Goal: Information Seeking & Learning: Learn about a topic

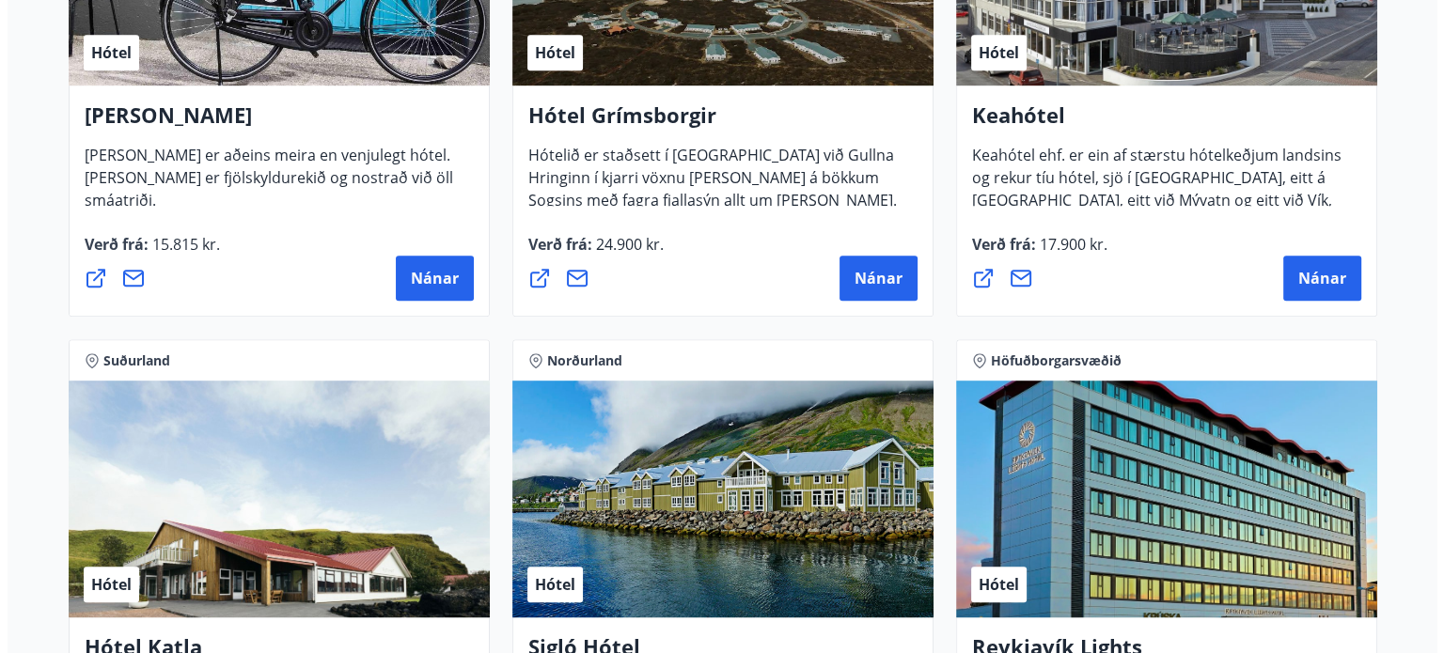
scroll to position [1034, 0]
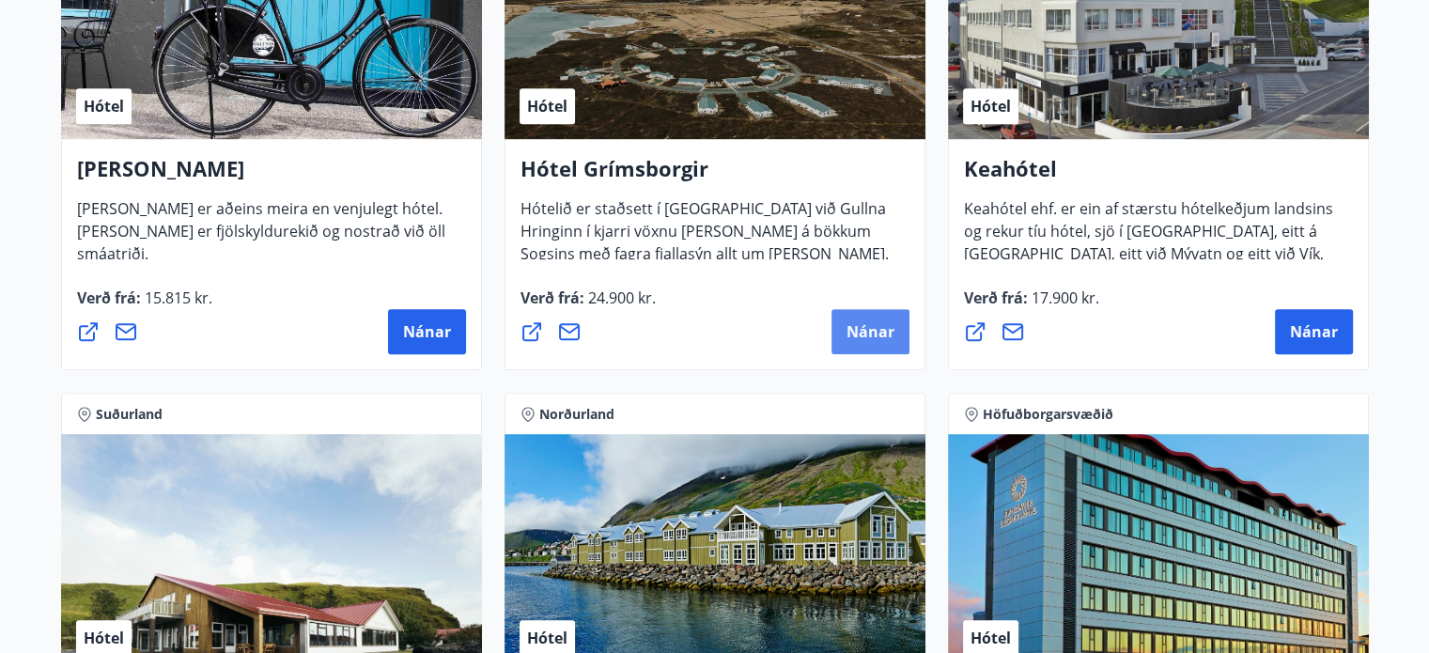
click at [883, 322] on span "Nánar" at bounding box center [871, 331] width 48 height 21
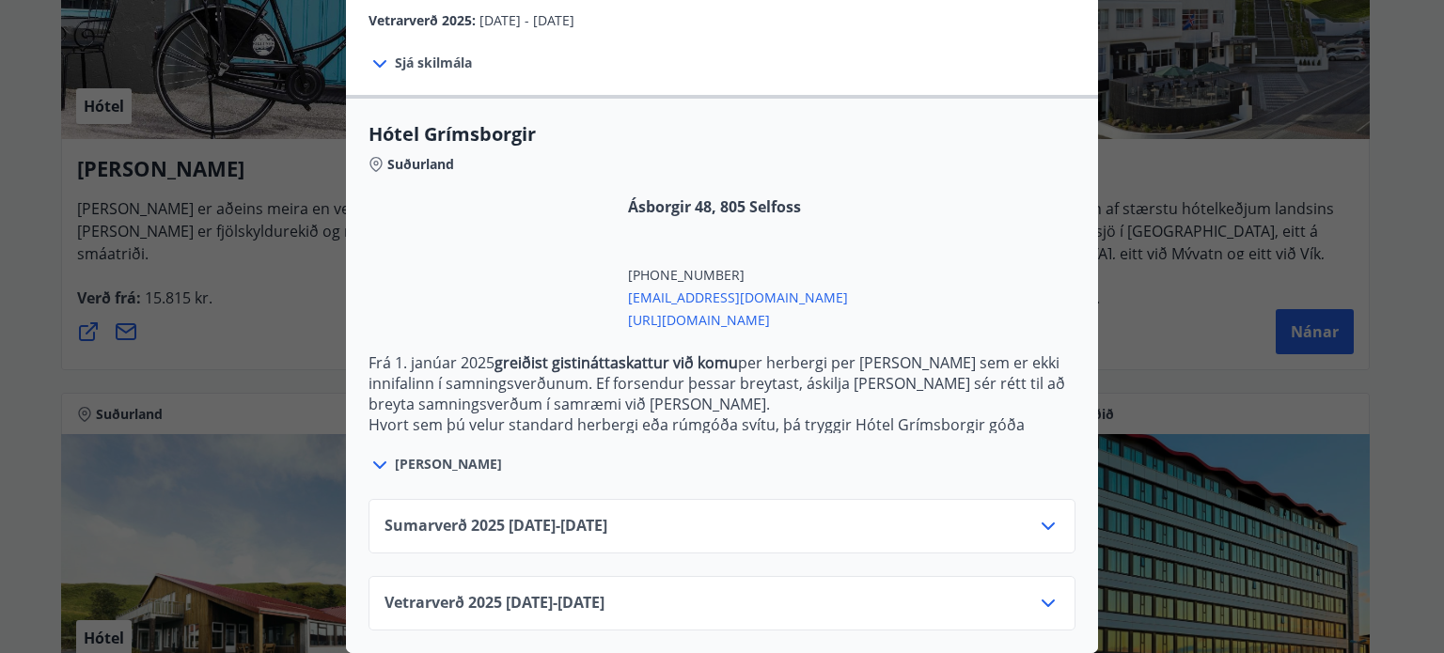
scroll to position [417, 0]
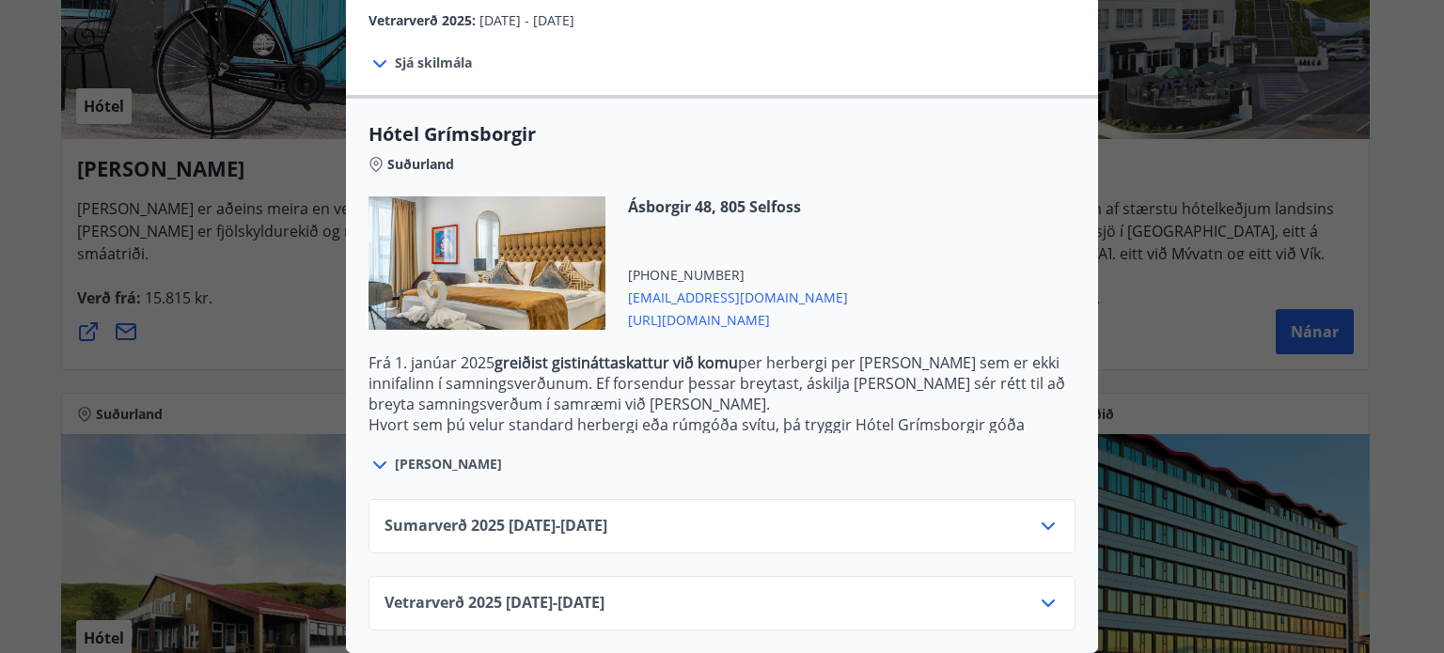
click at [1061, 583] on div "Vetrarverð 2025 01.10.25 - 21.12.25" at bounding box center [721, 603] width 707 height 55
click at [1045, 600] on icon at bounding box center [1047, 604] width 13 height 8
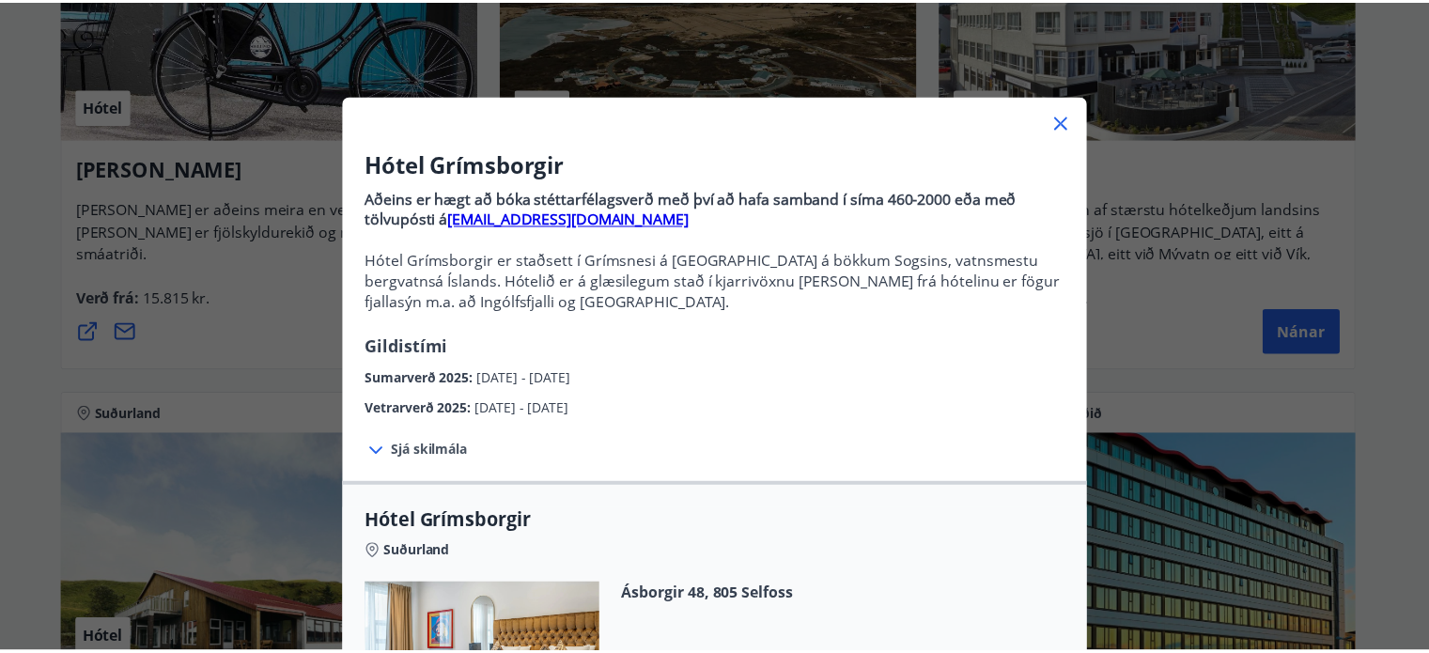
scroll to position [0, 0]
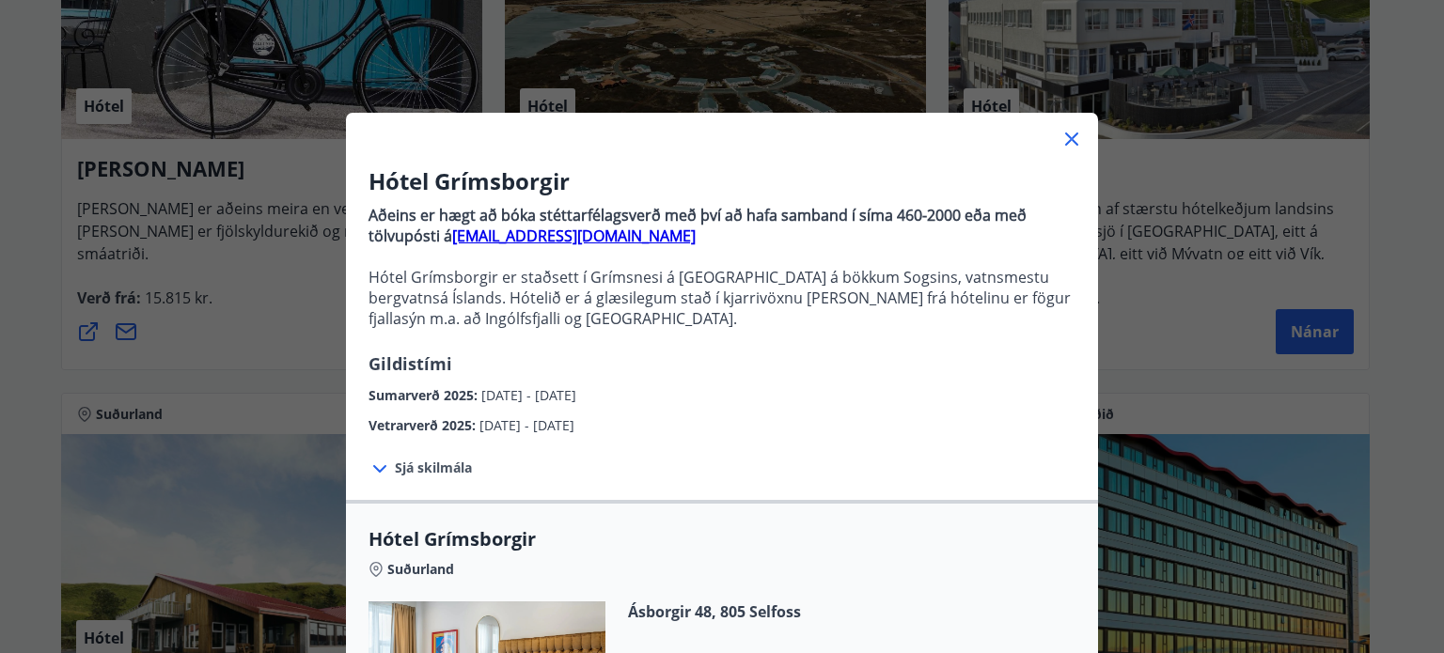
click at [1071, 131] on icon at bounding box center [1071, 139] width 23 height 23
